Goal: Book appointment/travel/reservation

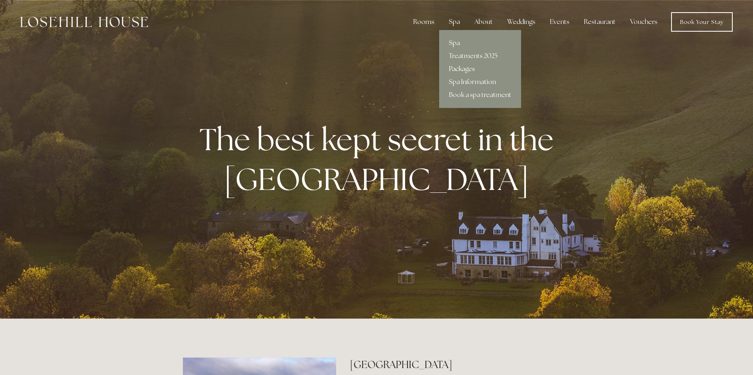
click at [461, 67] on link "Packages" at bounding box center [480, 68] width 82 height 13
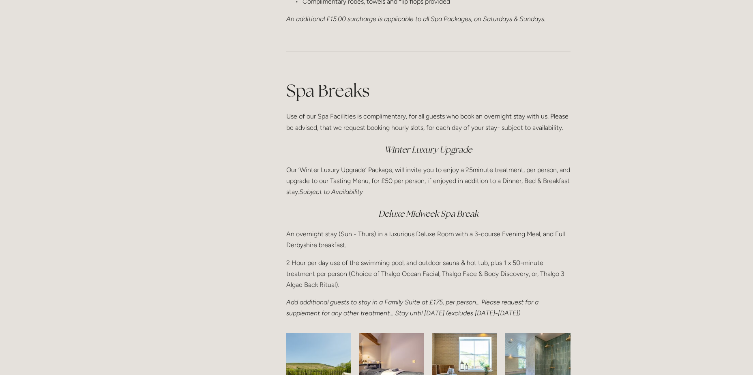
scroll to position [974, 0]
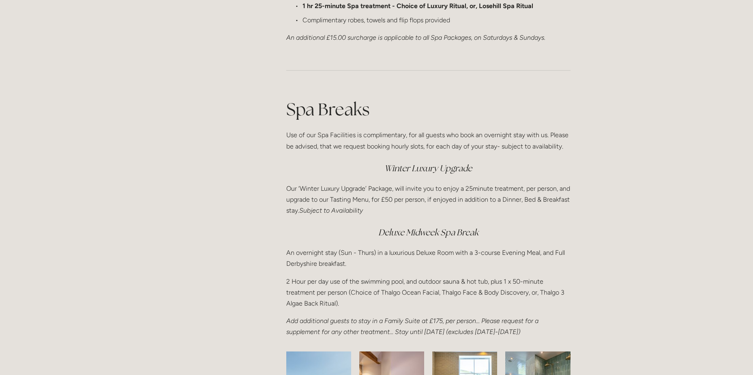
click at [443, 229] on em "Deluxe Midweek Spa Break" at bounding box center [428, 232] width 100 height 11
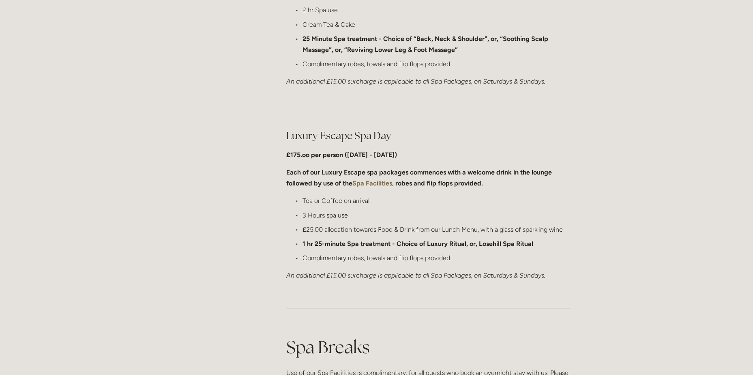
scroll to position [0, 0]
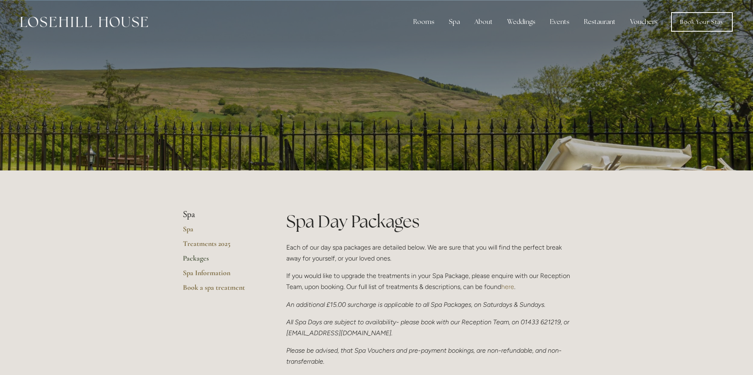
drag, startPoint x: 432, startPoint y: 262, endPoint x: 369, endPoint y: 43, distance: 227.7
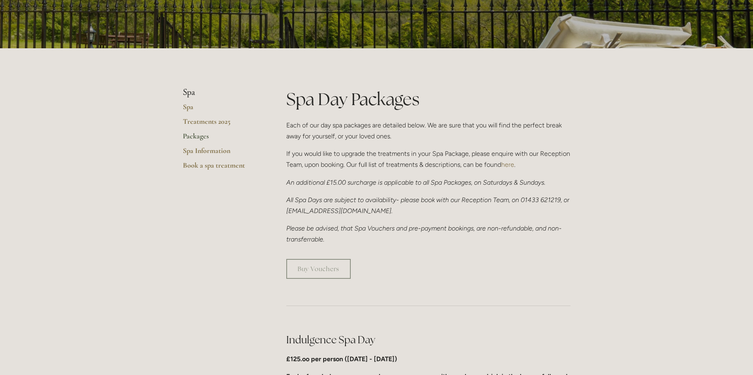
scroll to position [122, 0]
click at [223, 165] on link "Book a spa treatment" at bounding box center [221, 168] width 77 height 15
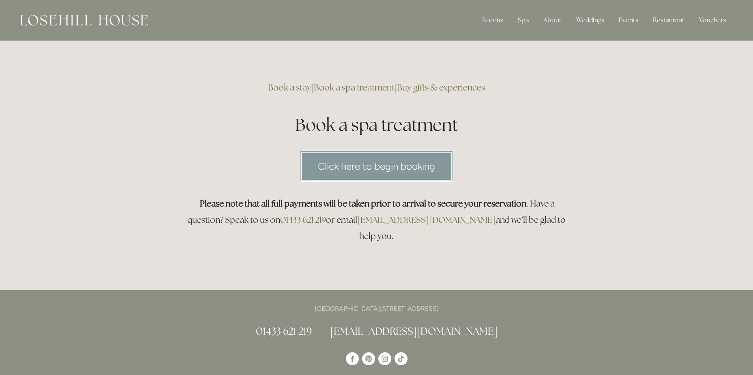
click at [335, 165] on link "Click here to begin booking" at bounding box center [377, 165] width 154 height 31
click at [501, 65] on link "Book a stay" at bounding box center [499, 67] width 52 height 13
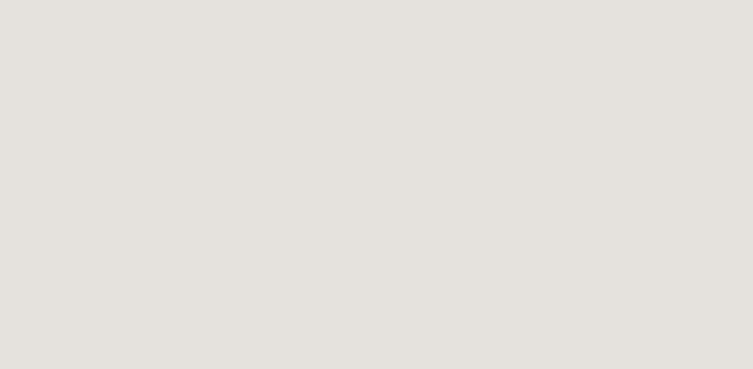
scroll to position [122, 0]
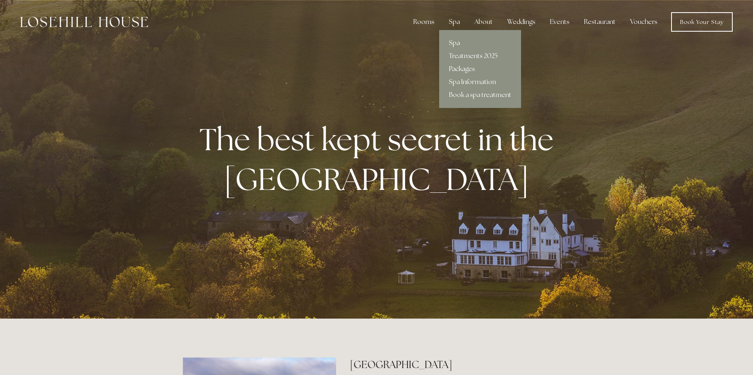
click at [467, 69] on link "Packages" at bounding box center [480, 68] width 82 height 13
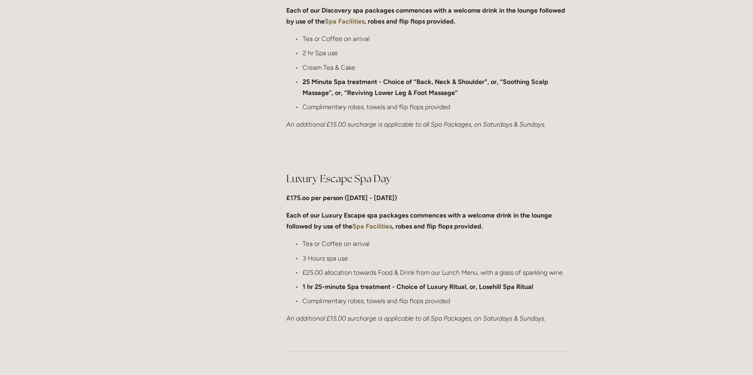
scroll to position [690, 0]
